Goal: Book appointment/travel/reservation

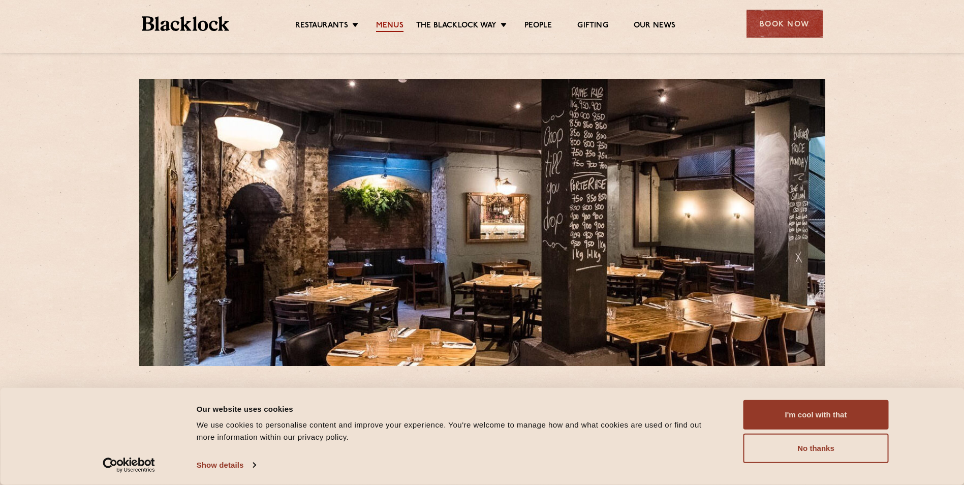
click at [400, 25] on link "Menus" at bounding box center [389, 26] width 27 height 11
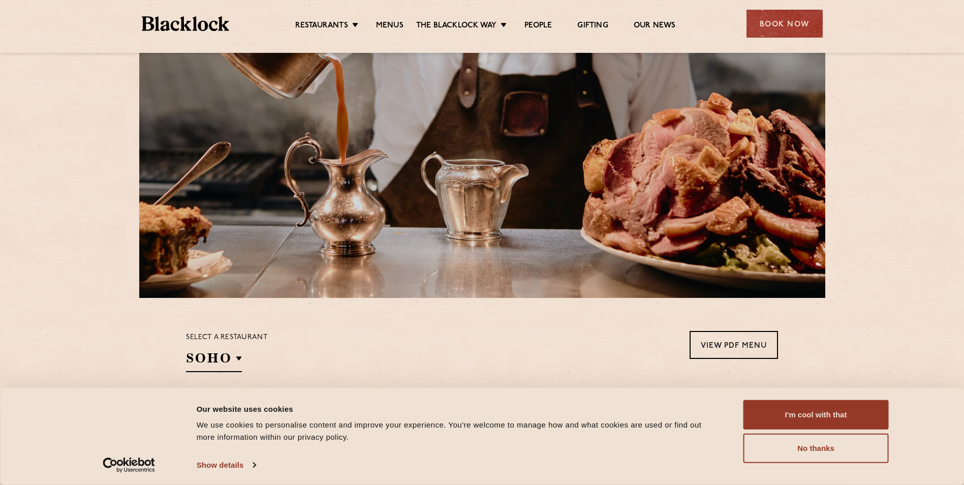
scroll to position [254, 0]
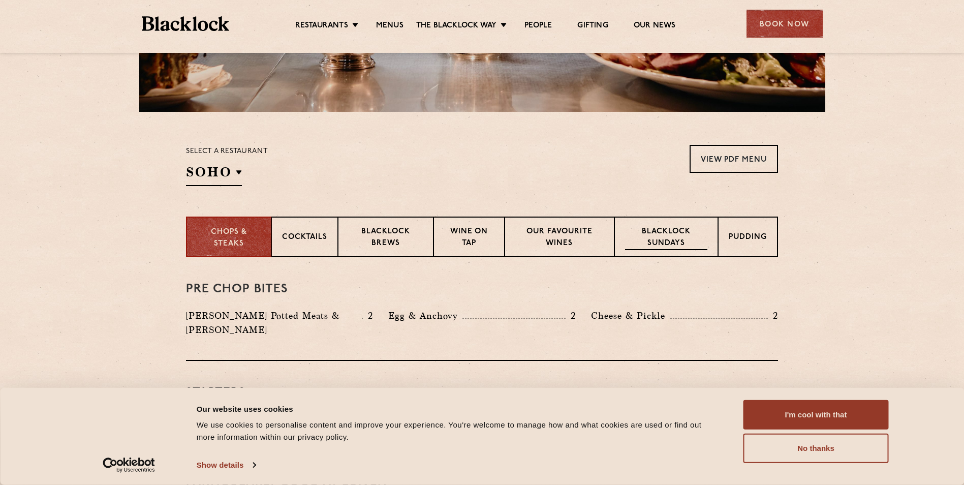
click at [698, 237] on p "Blacklock Sundays" at bounding box center [666, 238] width 82 height 24
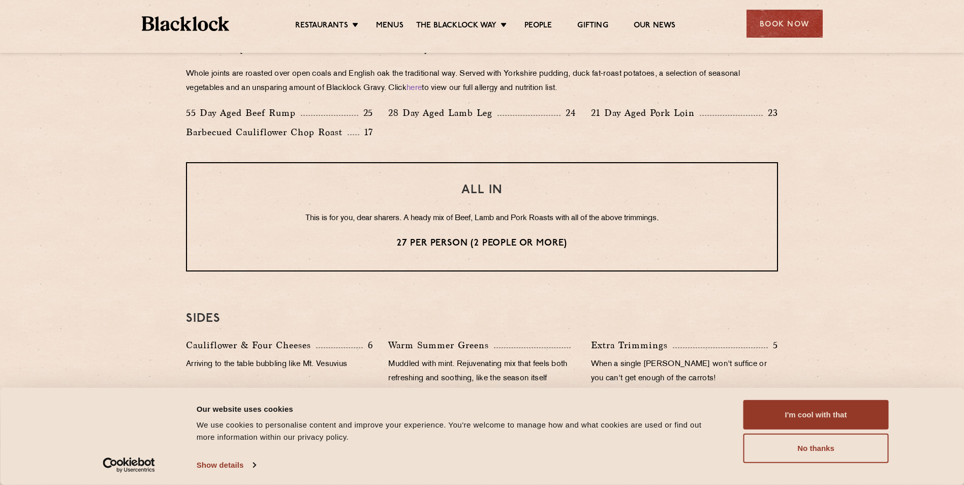
scroll to position [864, 0]
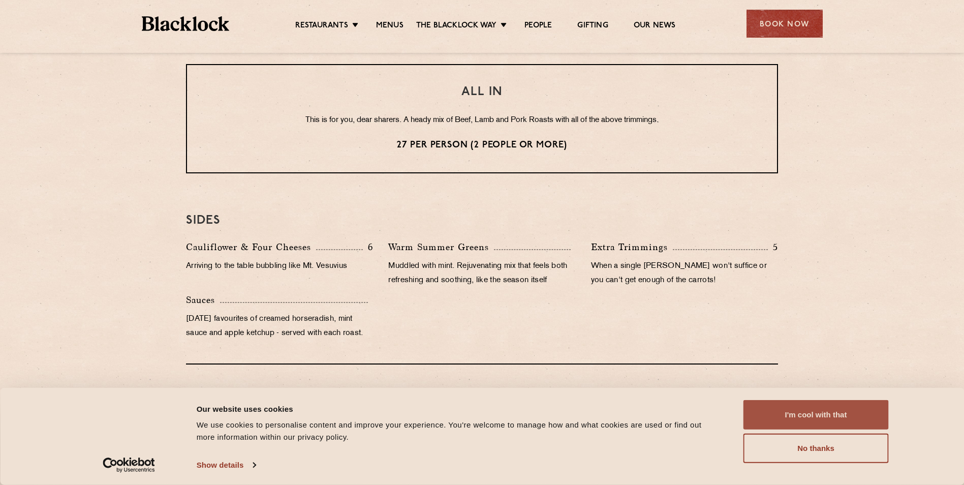
click at [817, 413] on button "I'm cool with that" at bounding box center [816, 414] width 145 height 29
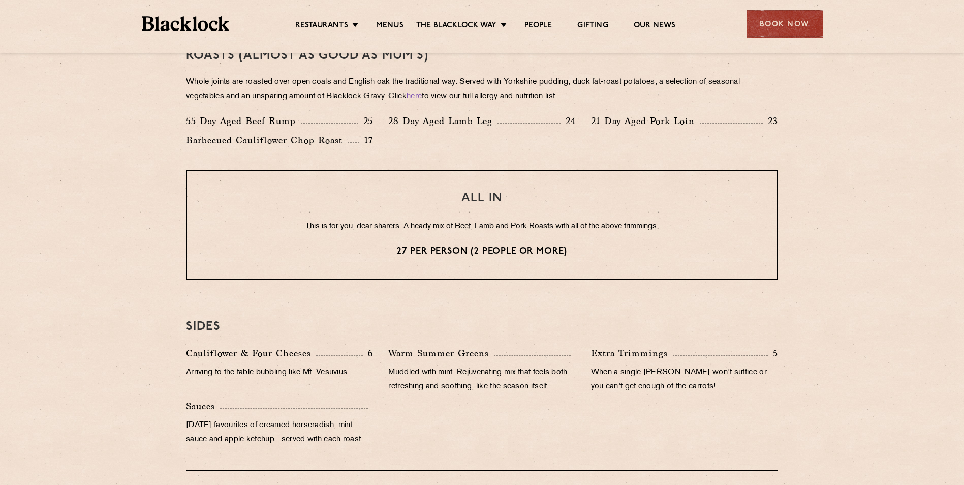
scroll to position [610, 0]
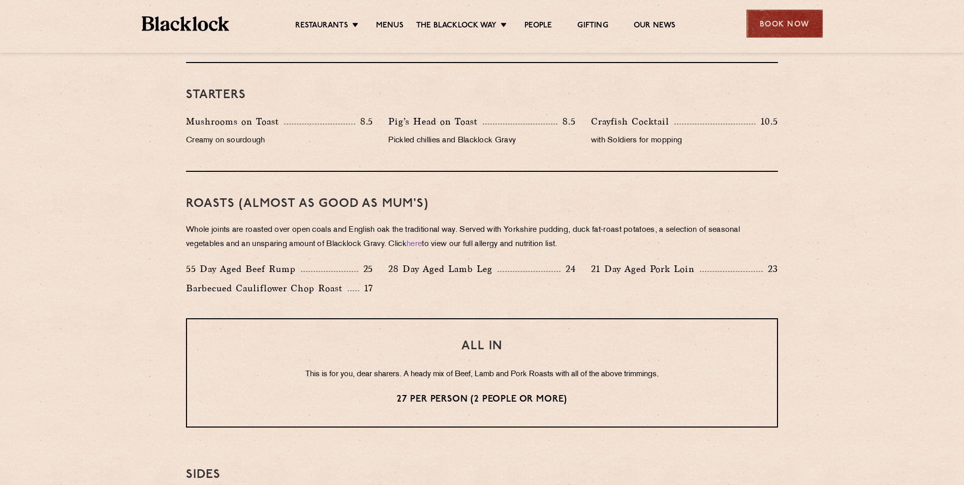
click at [795, 27] on div "Book Now" at bounding box center [785, 24] width 76 height 28
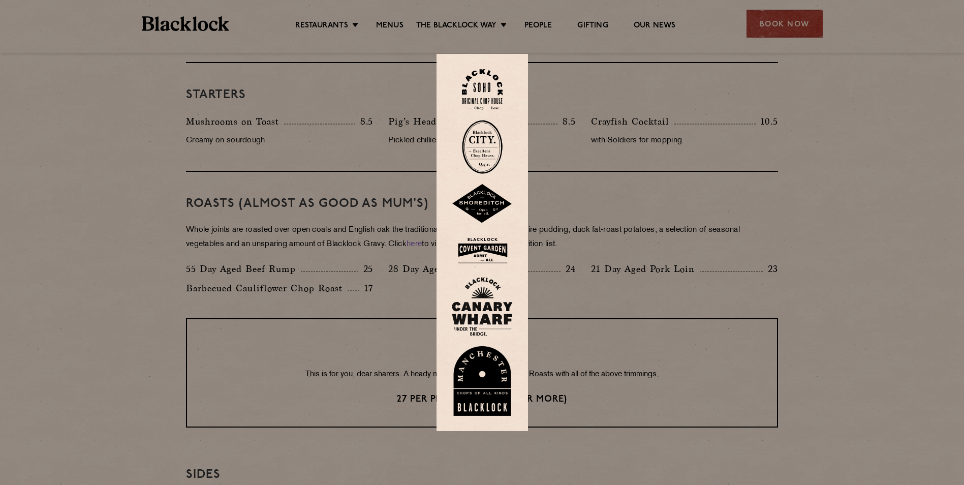
click at [488, 138] on img at bounding box center [482, 147] width 41 height 54
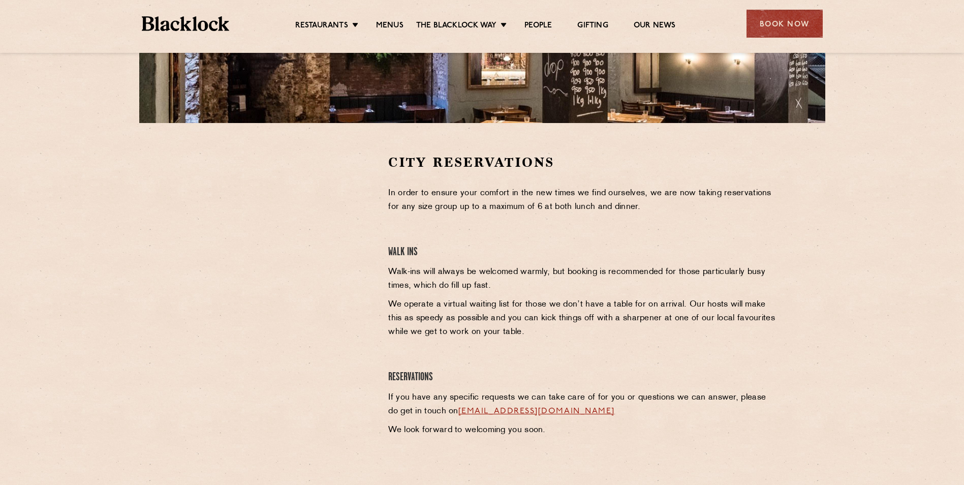
scroll to position [254, 0]
